Goal: Information Seeking & Learning: Understand process/instructions

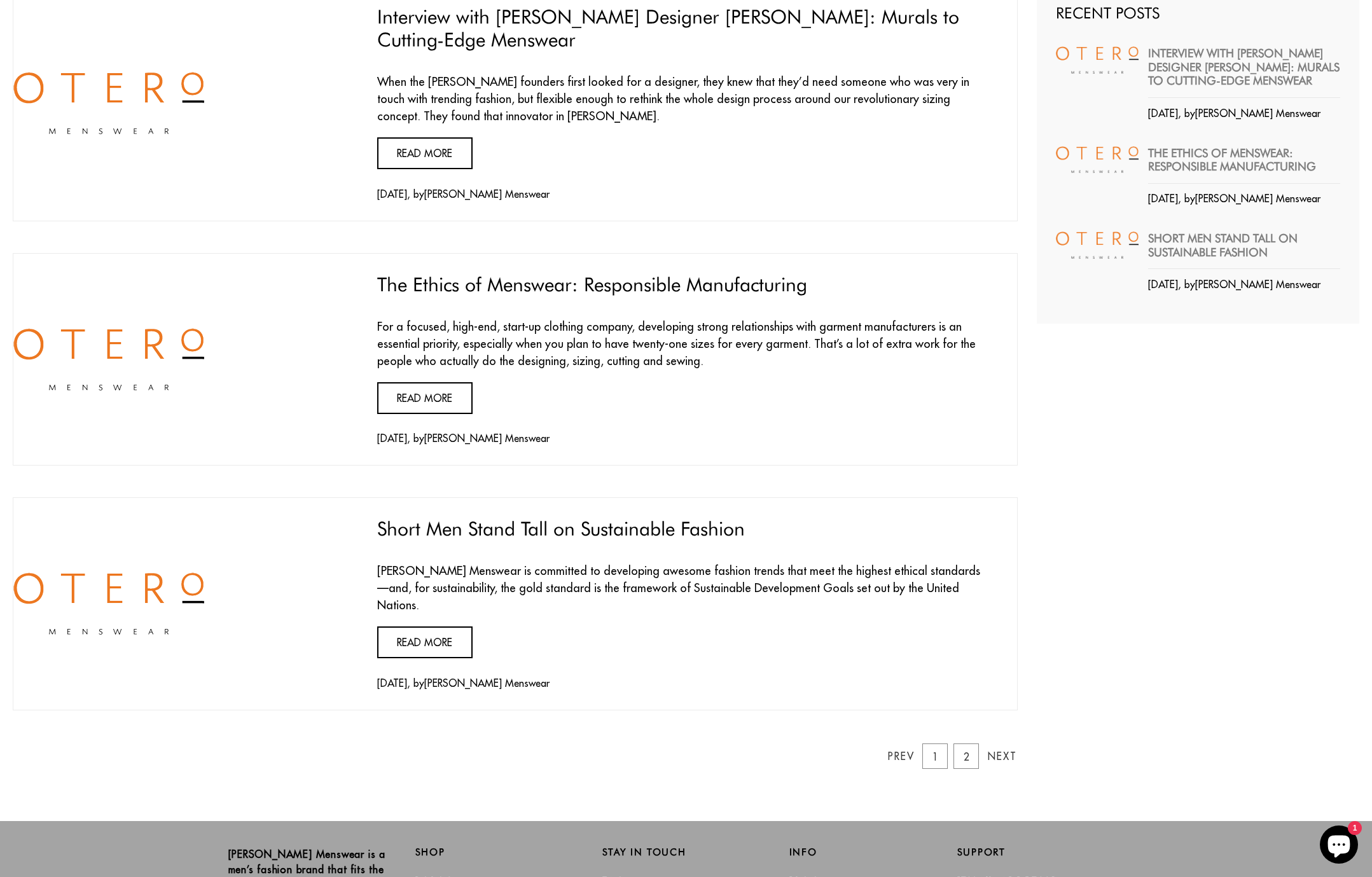
scroll to position [346, 0]
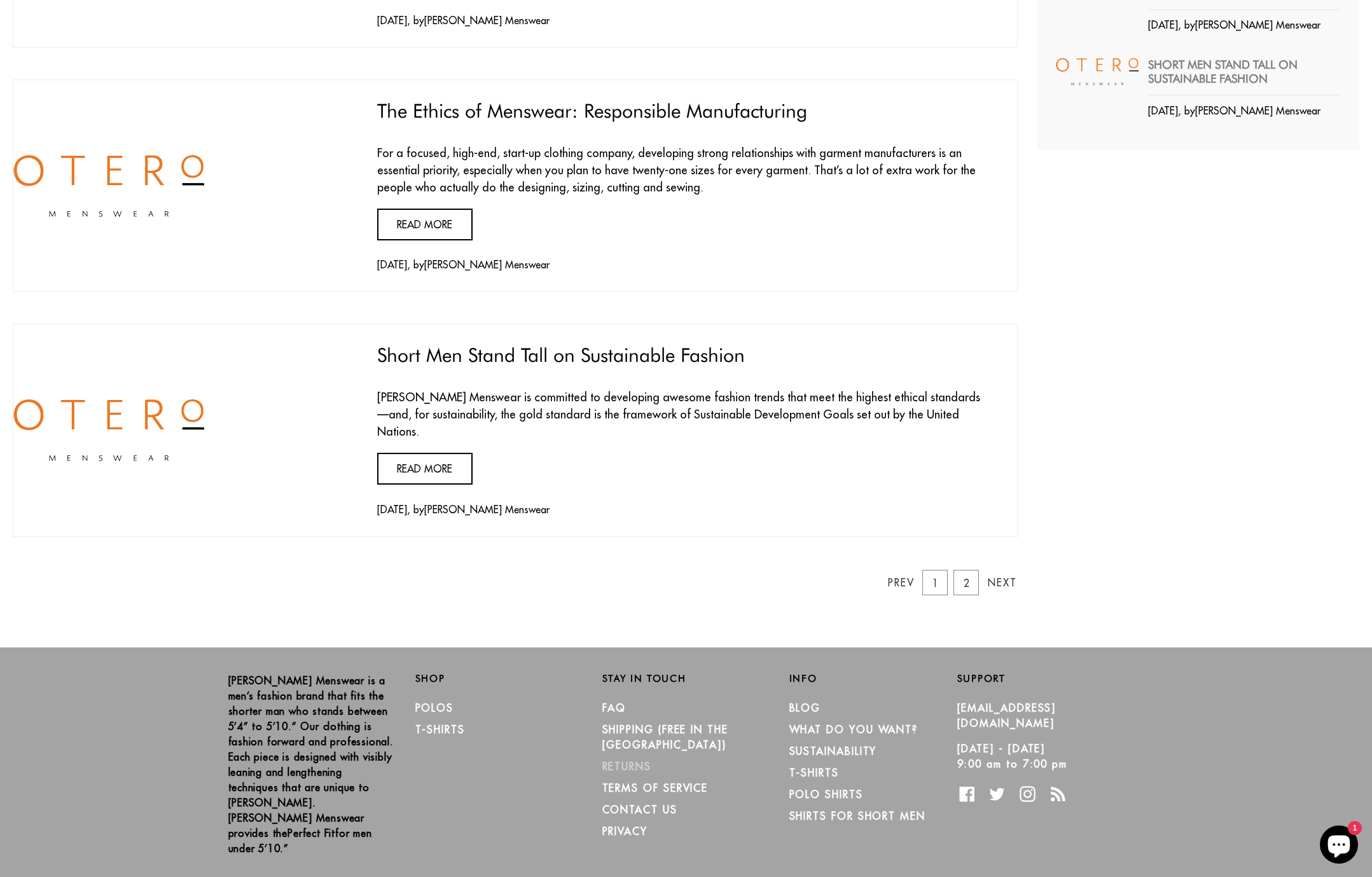
click at [637, 760] on link "RETURNS" at bounding box center [626, 766] width 49 height 12
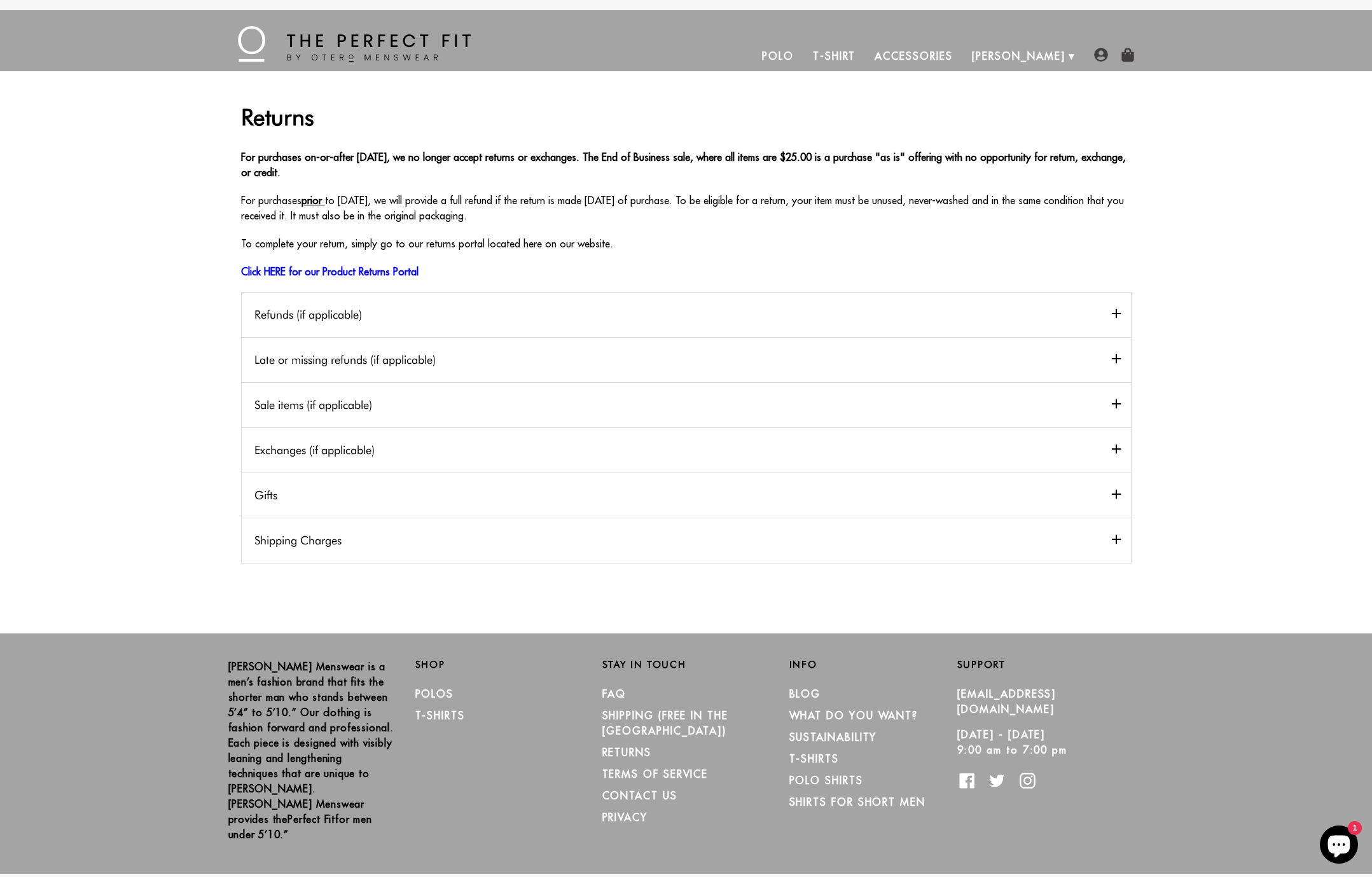
scroll to position [2, 0]
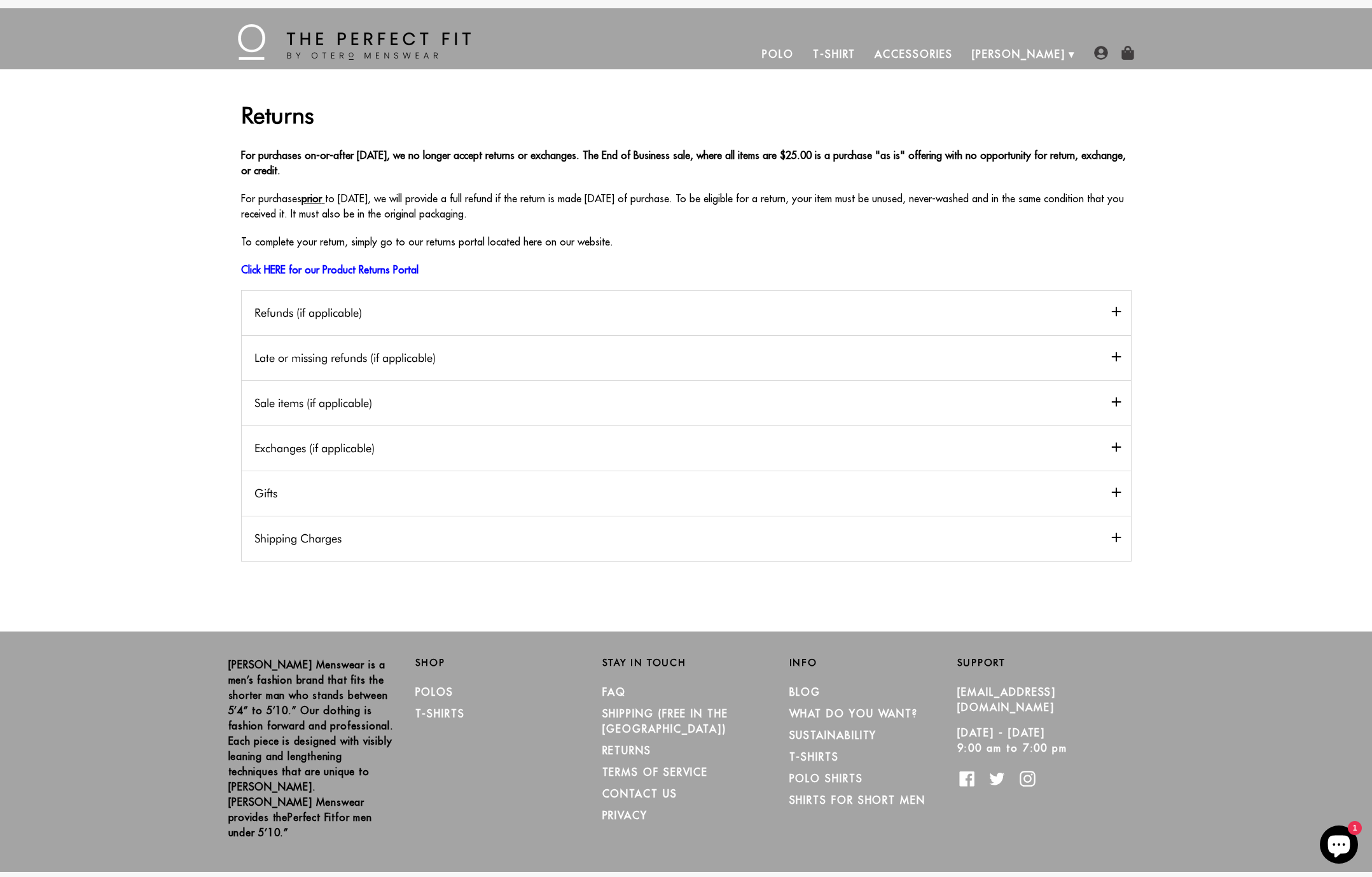
click at [604, 316] on h2 "Refunds (if applicable)" at bounding box center [686, 313] width 890 height 45
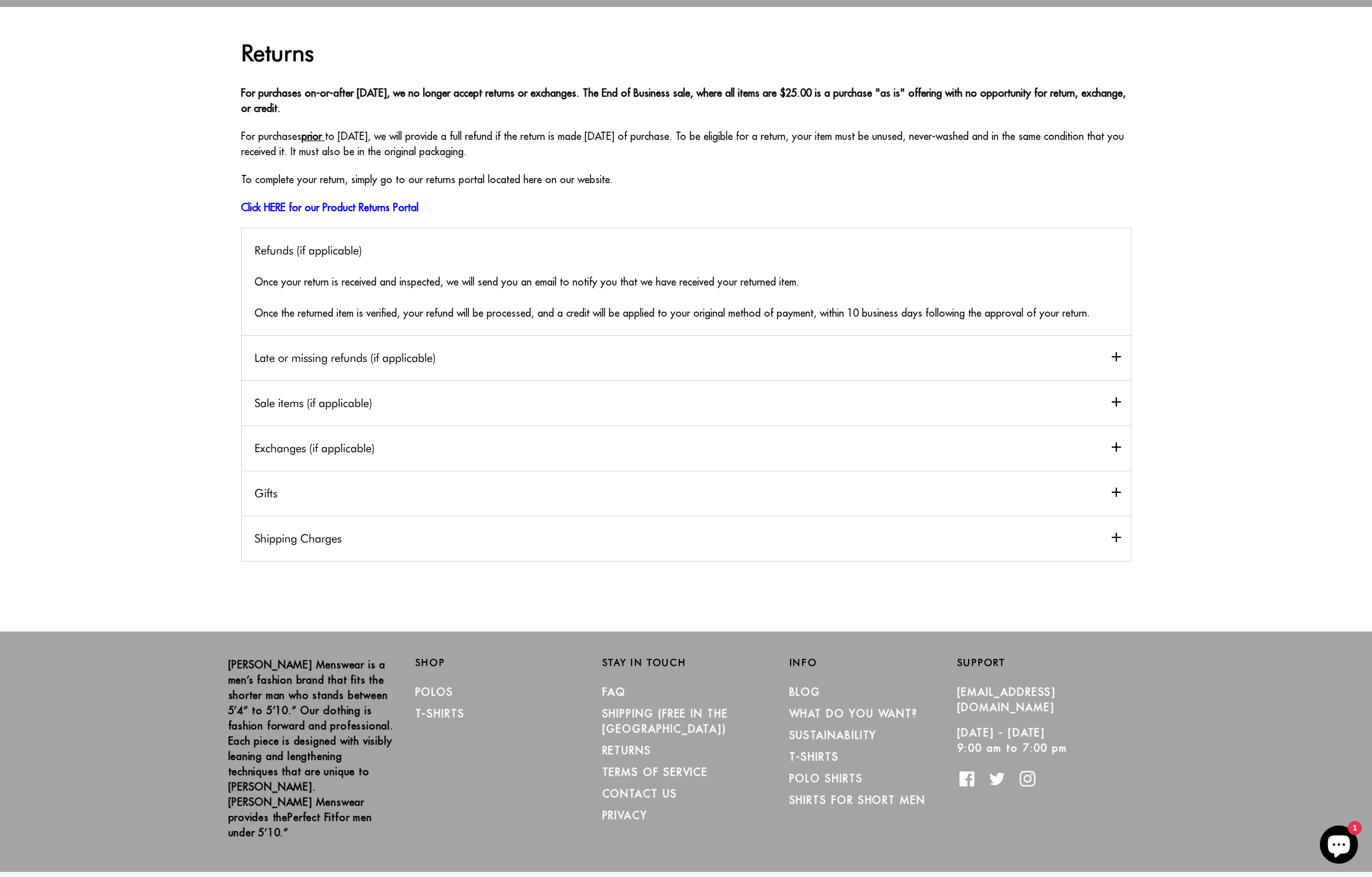
scroll to position [0, 0]
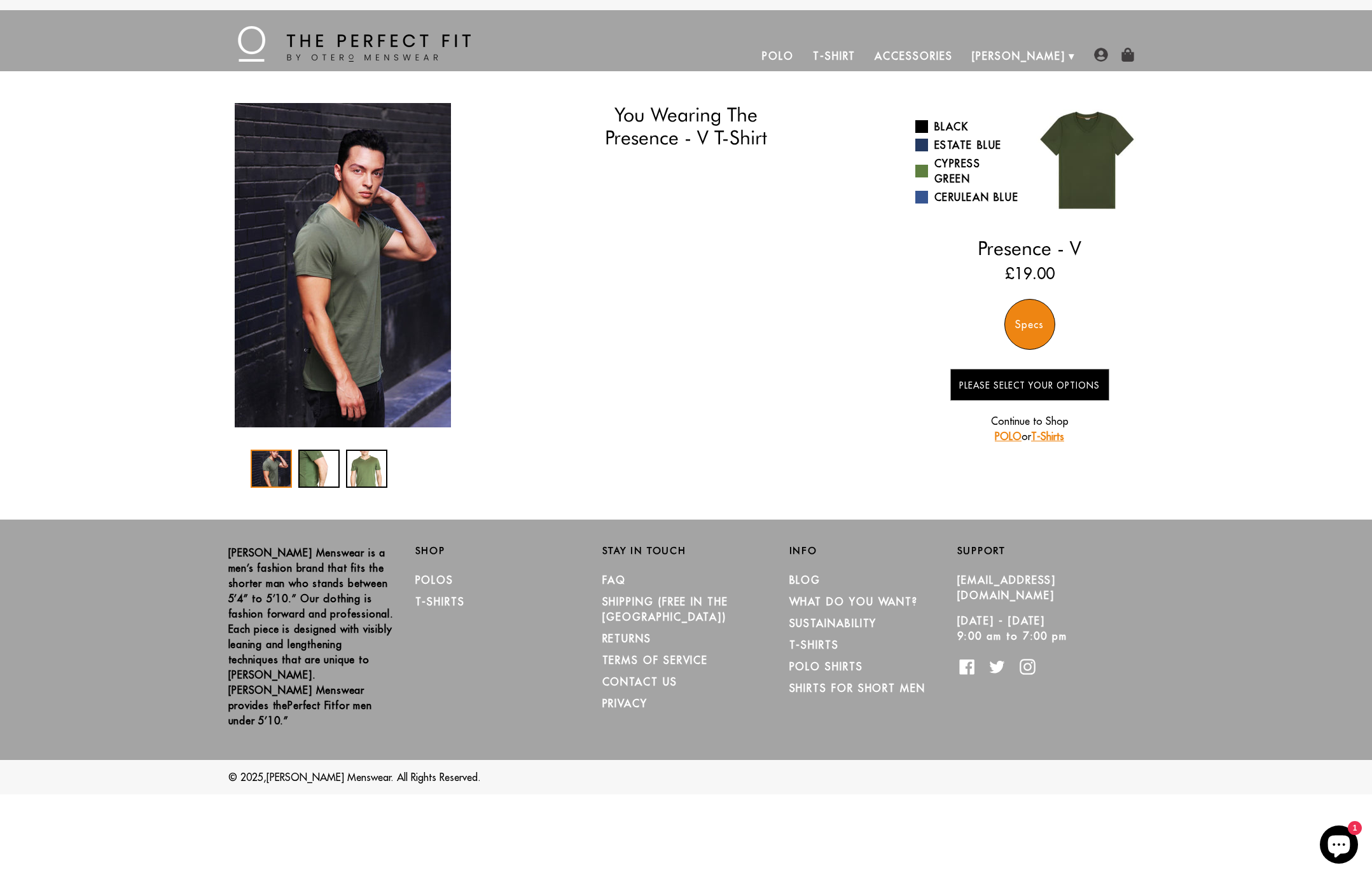
select select "59-510"
select select "L"
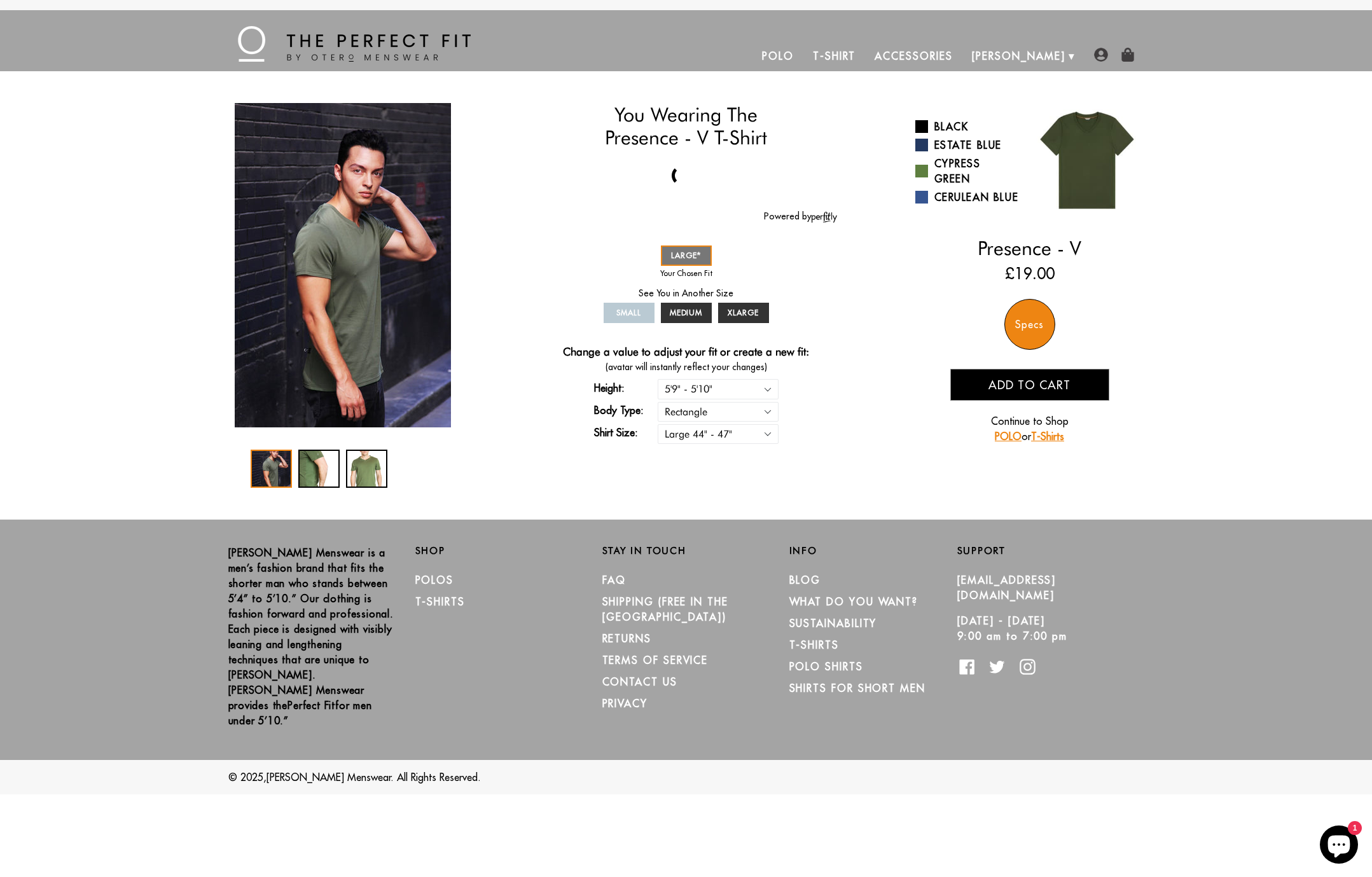
click at [352, 42] on img at bounding box center [354, 44] width 233 height 36
